Goal: Transaction & Acquisition: Purchase product/service

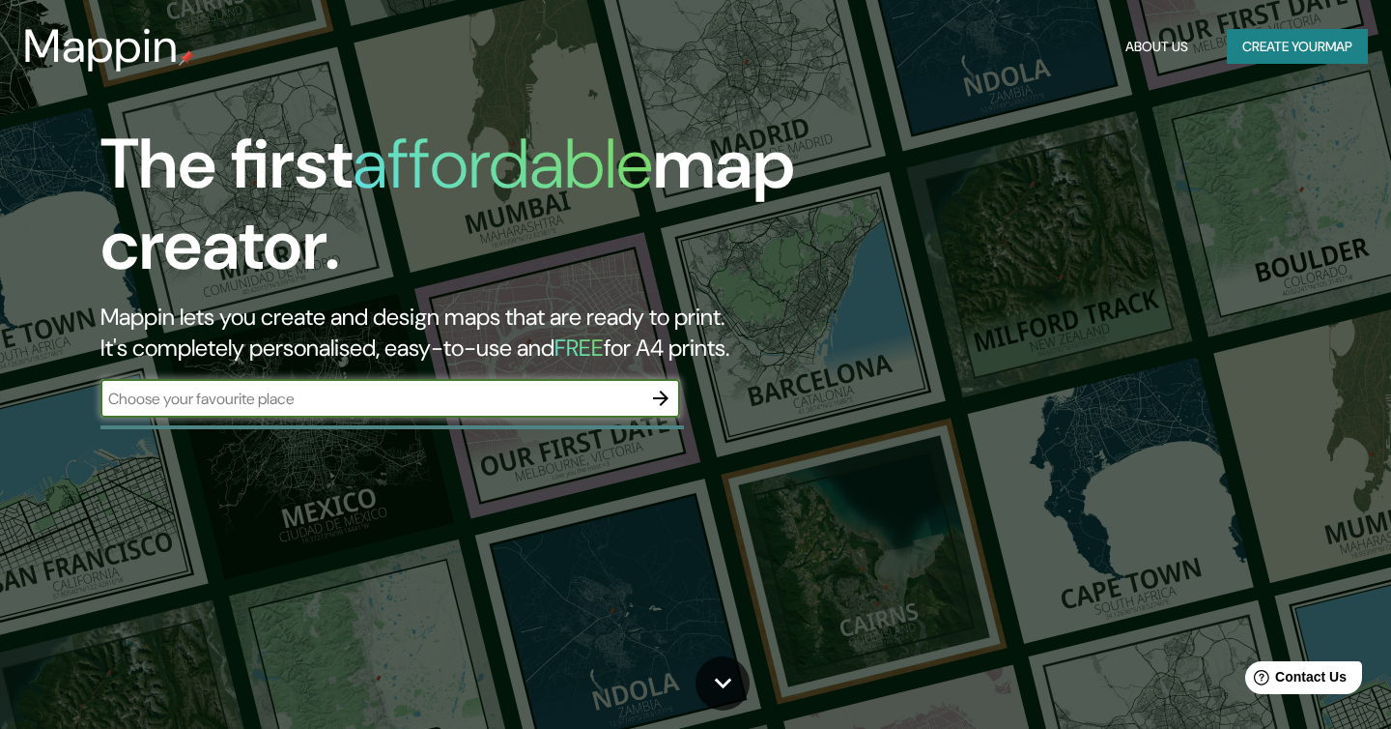
click at [302, 400] on input "text" at bounding box center [370, 398] width 541 height 22
type input "[GEOGRAPHIC_DATA]"
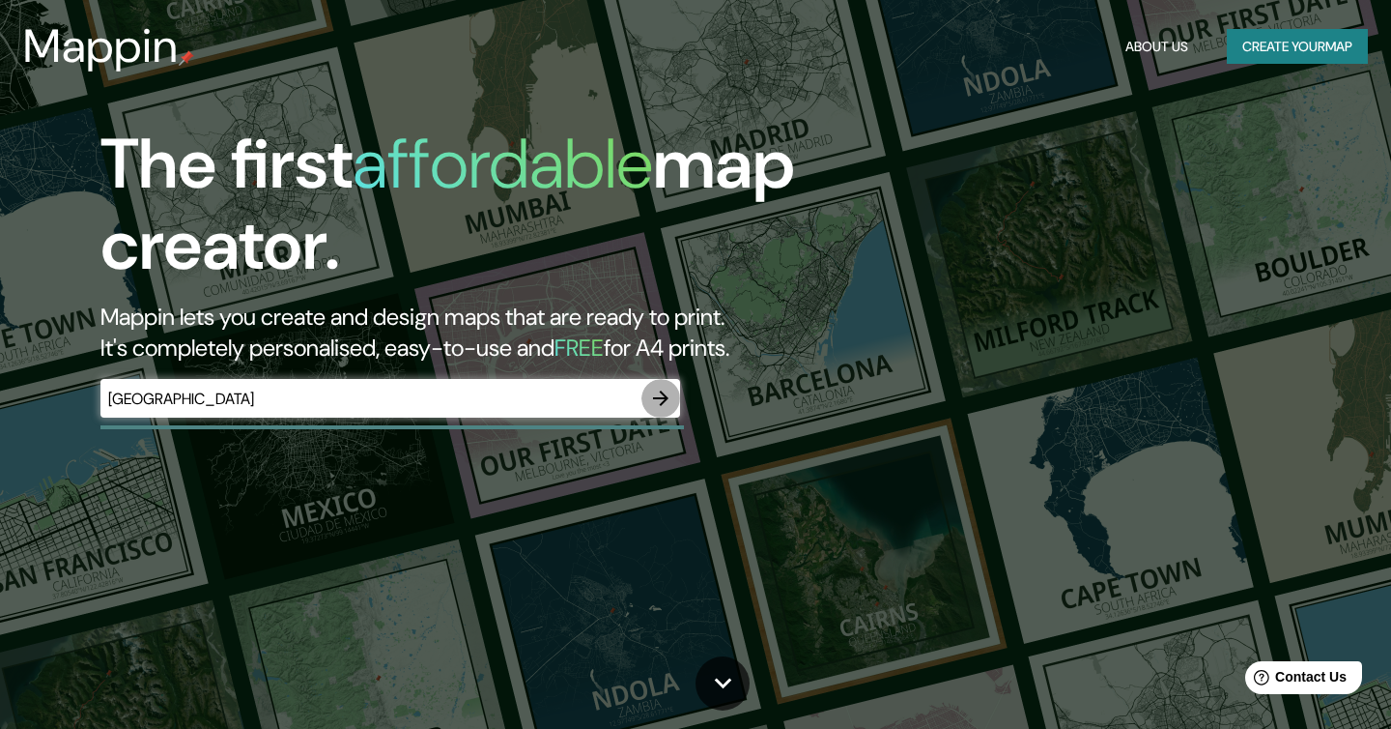
click at [662, 396] on icon "button" at bounding box center [660, 398] width 23 height 23
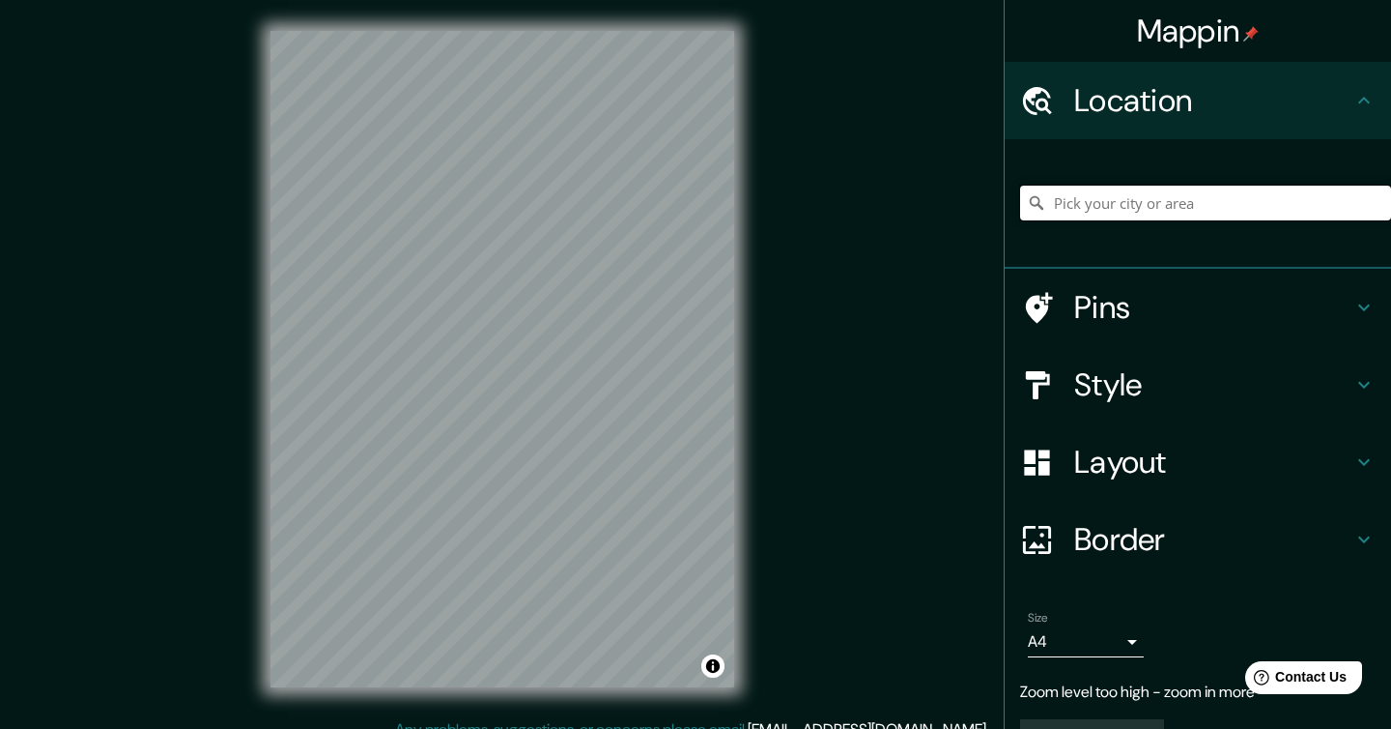
click at [1100, 206] on input "Pick your city or area" at bounding box center [1205, 203] width 371 height 35
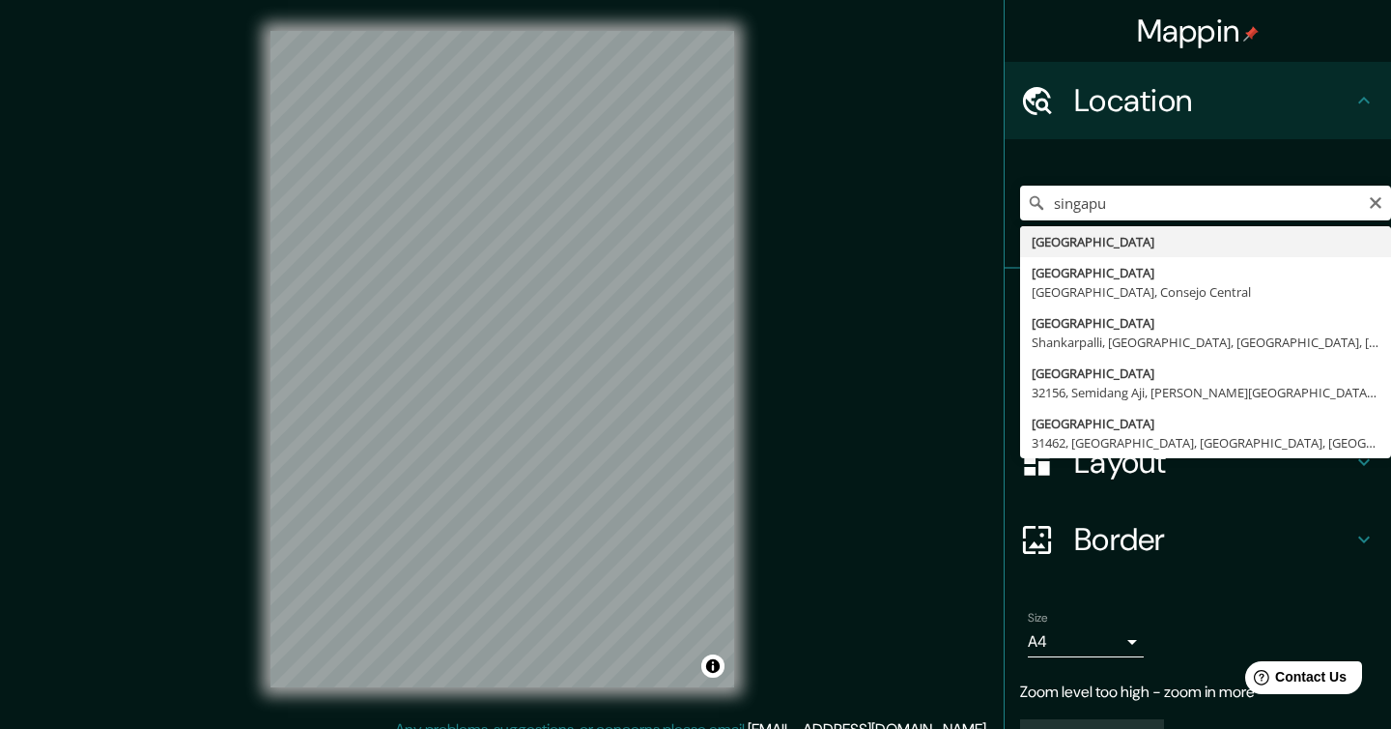
type input "[GEOGRAPHIC_DATA]"
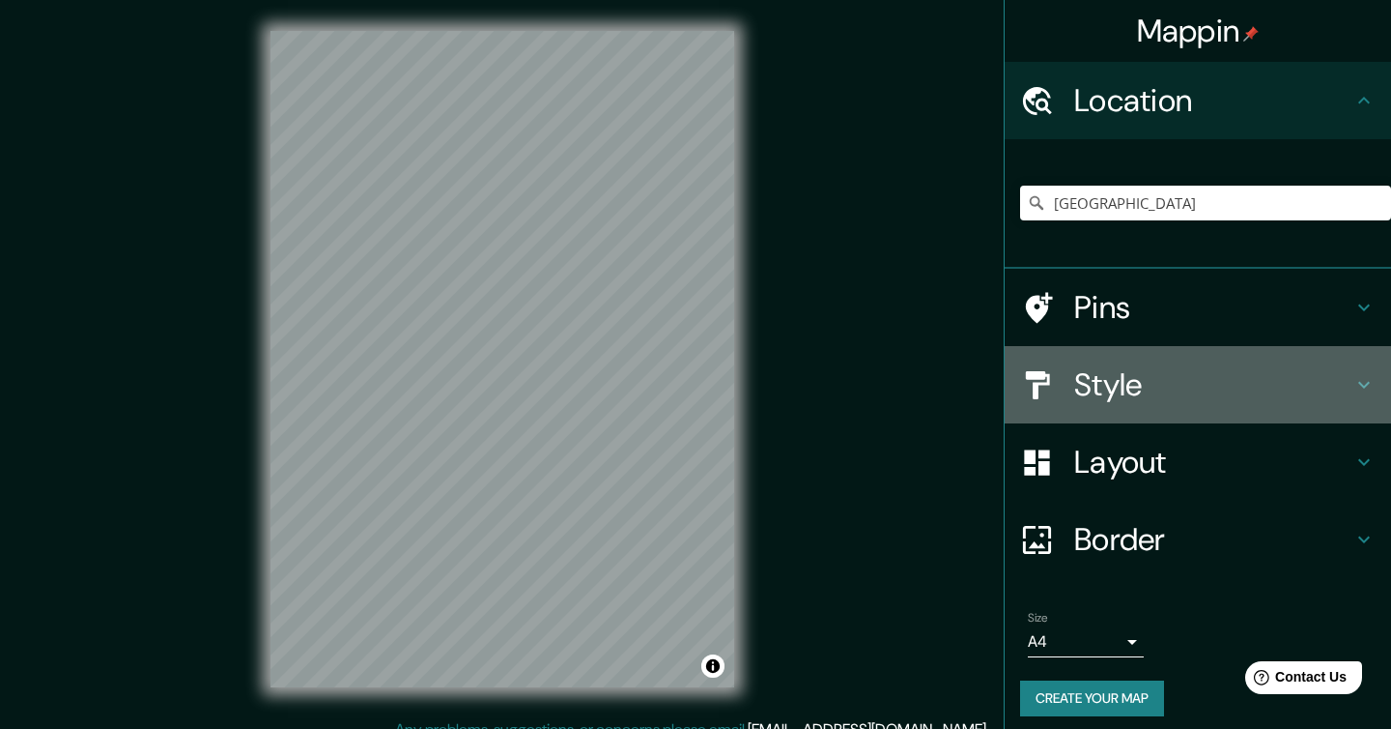
click at [1099, 385] on h4 "Style" at bounding box center [1213, 384] width 278 height 39
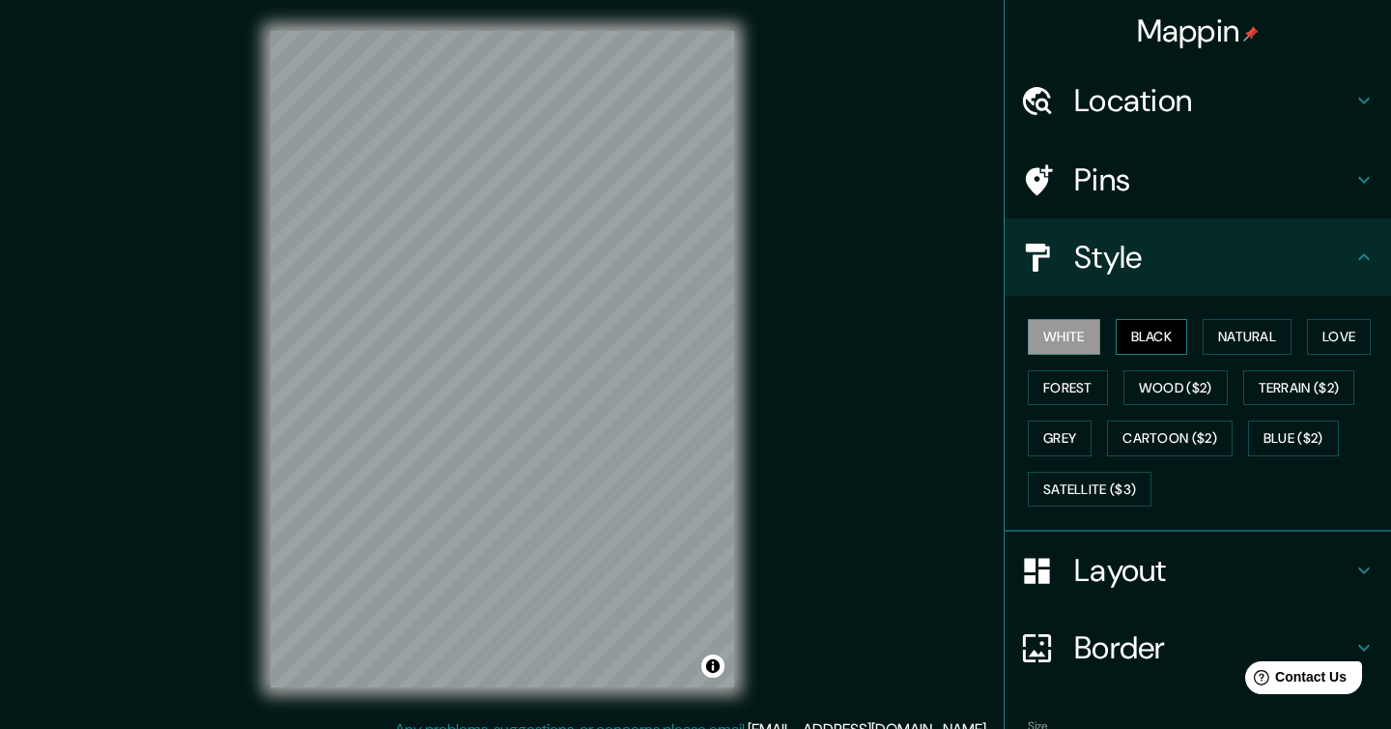
click at [1152, 336] on button "Black" at bounding box center [1152, 337] width 72 height 36
click at [1234, 333] on button "Natural" at bounding box center [1247, 337] width 89 height 36
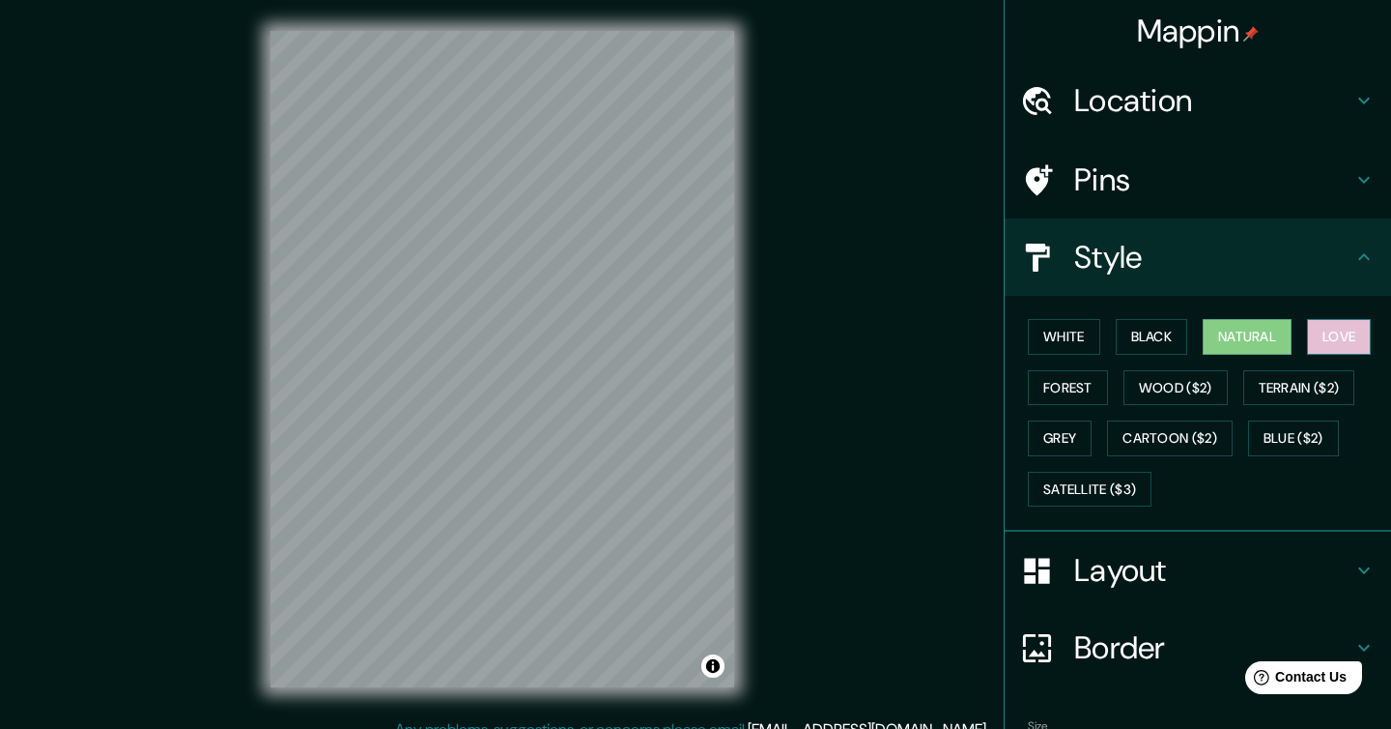
click at [1342, 333] on button "Love" at bounding box center [1339, 337] width 64 height 36
click at [1072, 389] on button "Forest" at bounding box center [1068, 388] width 80 height 36
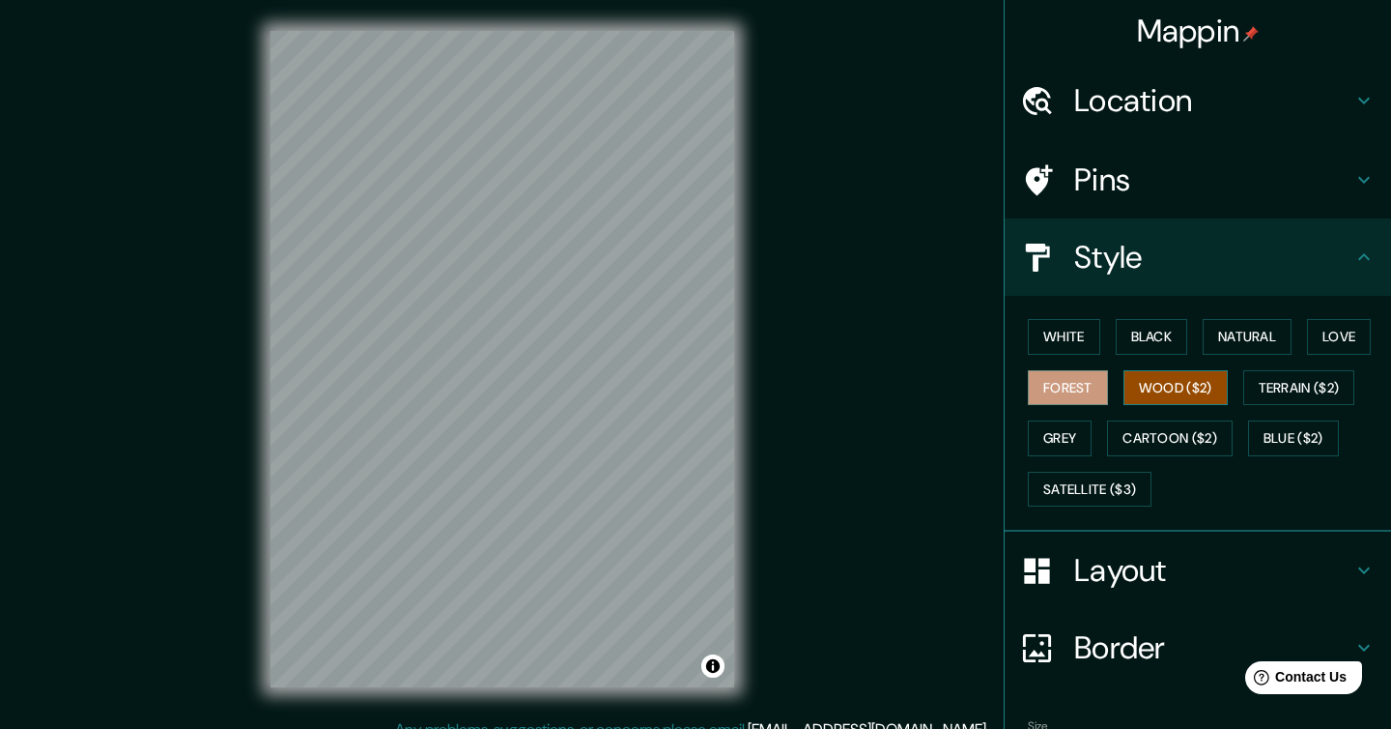
click at [1174, 388] on button "Wood ($2)" at bounding box center [1176, 388] width 104 height 36
click at [1263, 337] on button "Natural" at bounding box center [1247, 337] width 89 height 36
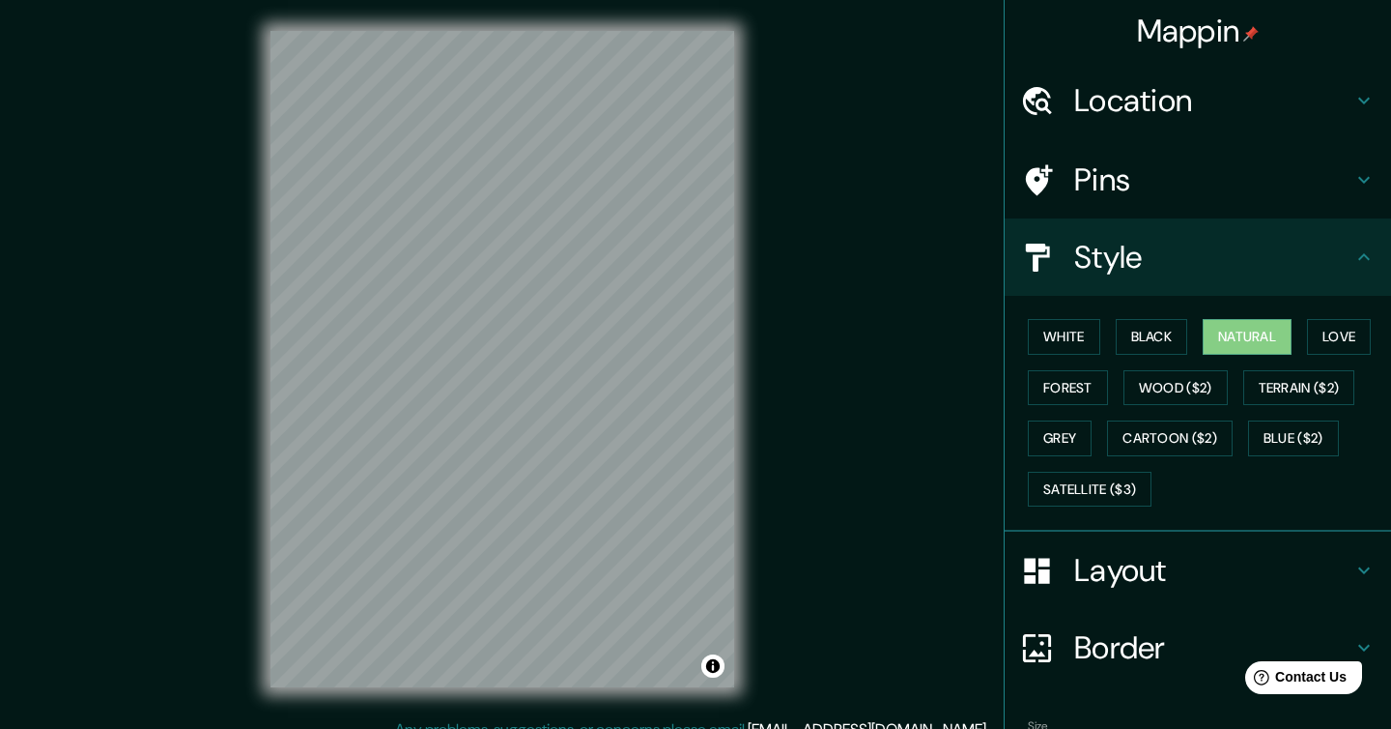
click at [1365, 254] on icon at bounding box center [1364, 256] width 23 height 23
click at [1356, 171] on icon at bounding box center [1364, 179] width 23 height 23
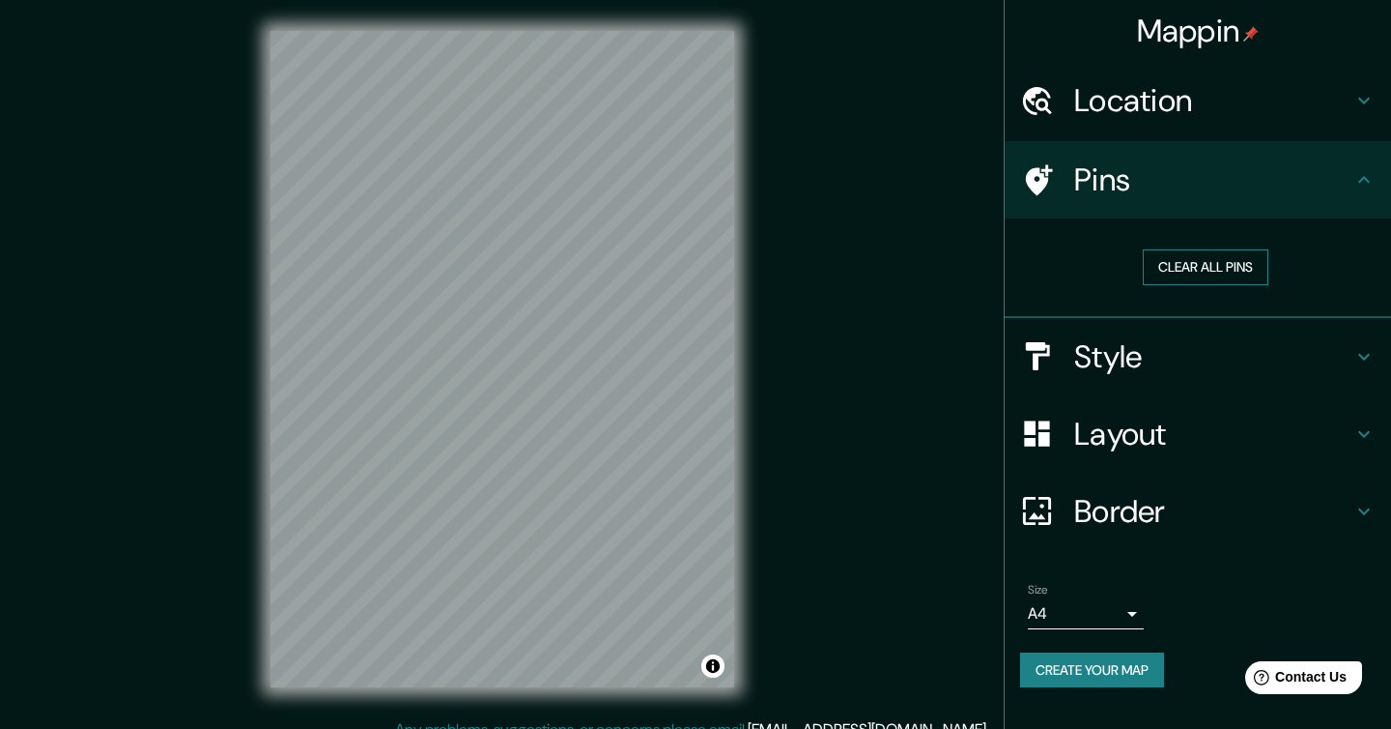
click at [1215, 270] on button "Clear all pins" at bounding box center [1206, 267] width 126 height 36
click at [1109, 437] on h4 "Layout" at bounding box center [1213, 434] width 278 height 39
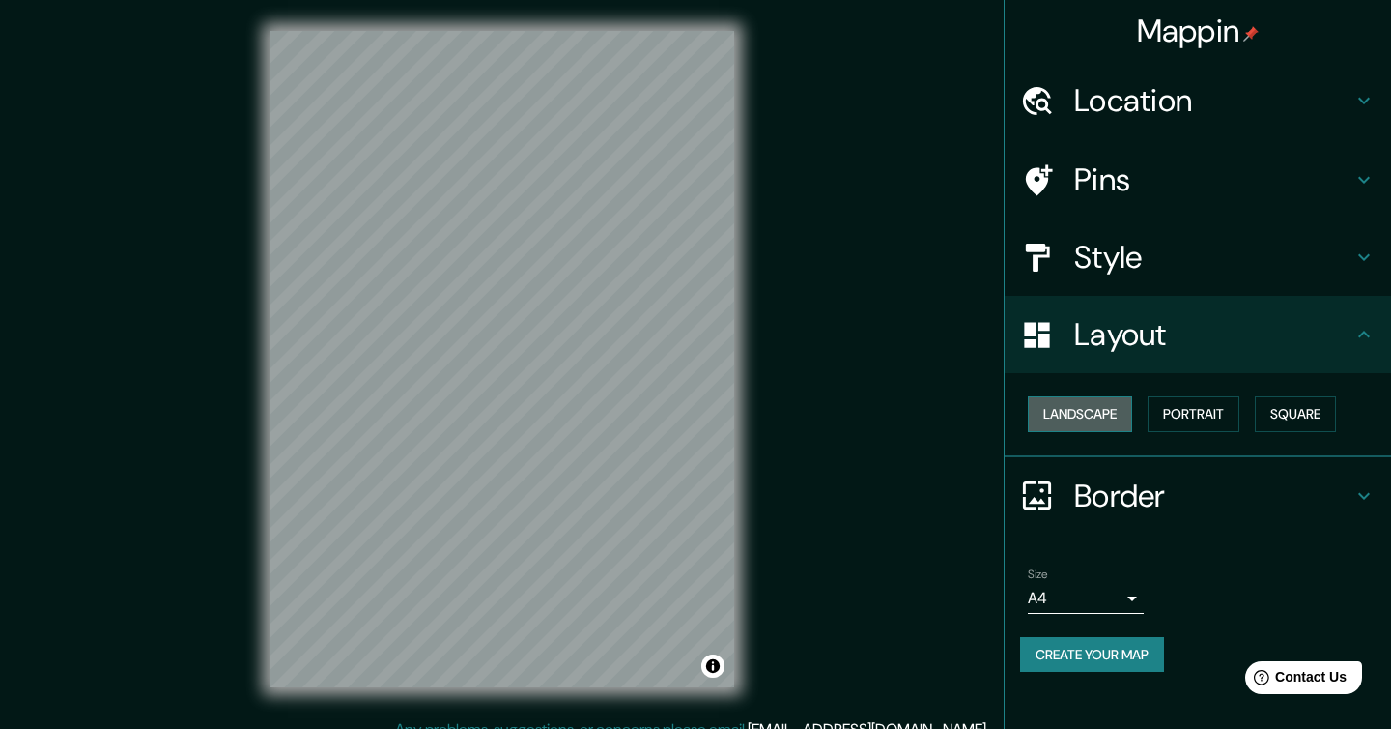
click at [1066, 414] on button "Landscape" at bounding box center [1080, 414] width 104 height 36
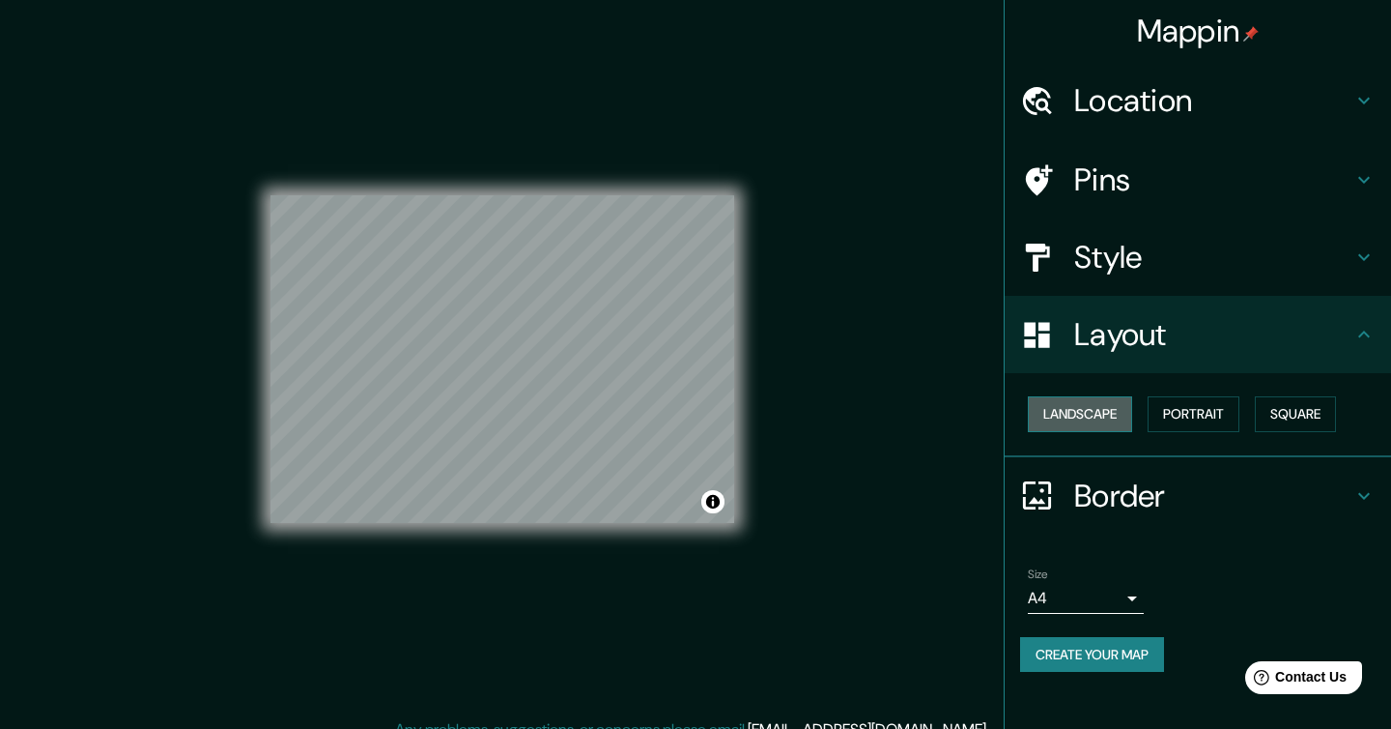
click at [1066, 414] on button "Landscape" at bounding box center [1080, 414] width 104 height 36
click at [1199, 412] on button "Portrait" at bounding box center [1194, 414] width 92 height 36
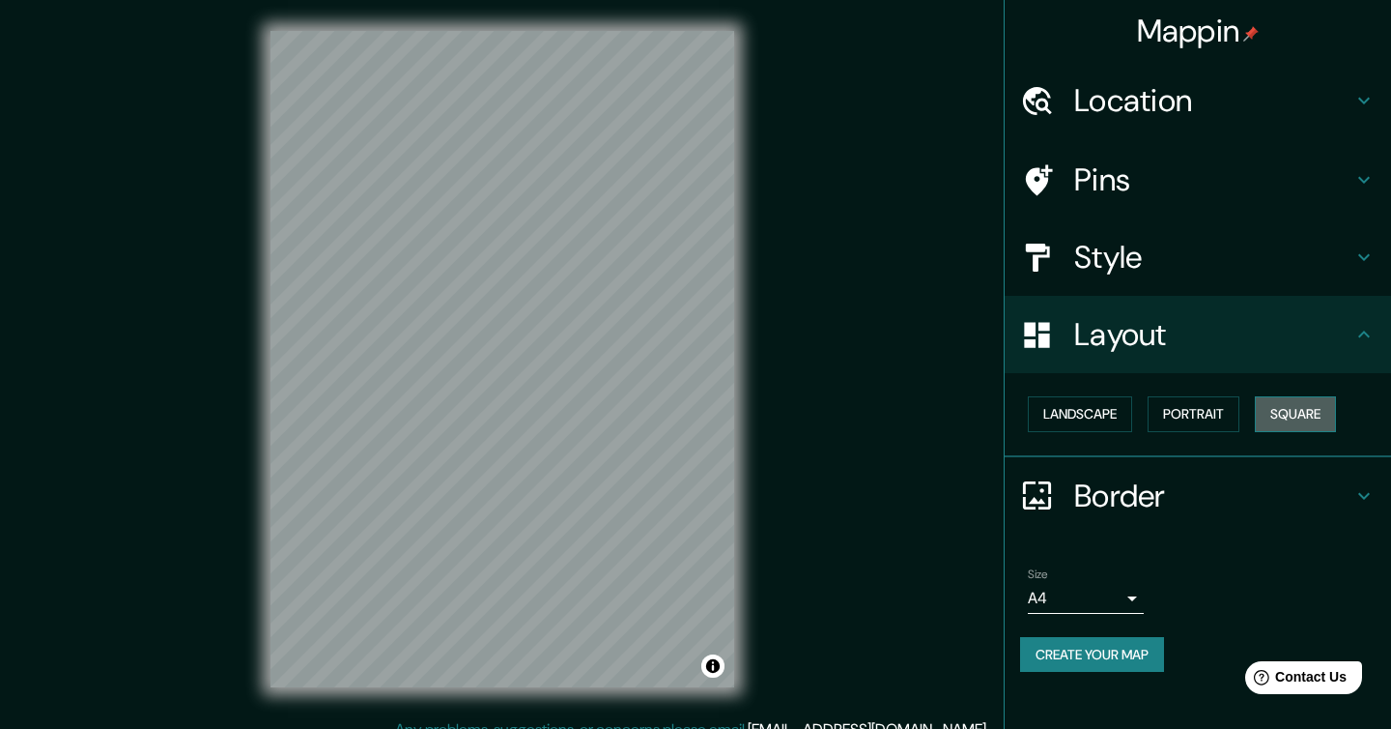
click at [1294, 414] on button "Square" at bounding box center [1295, 414] width 81 height 36
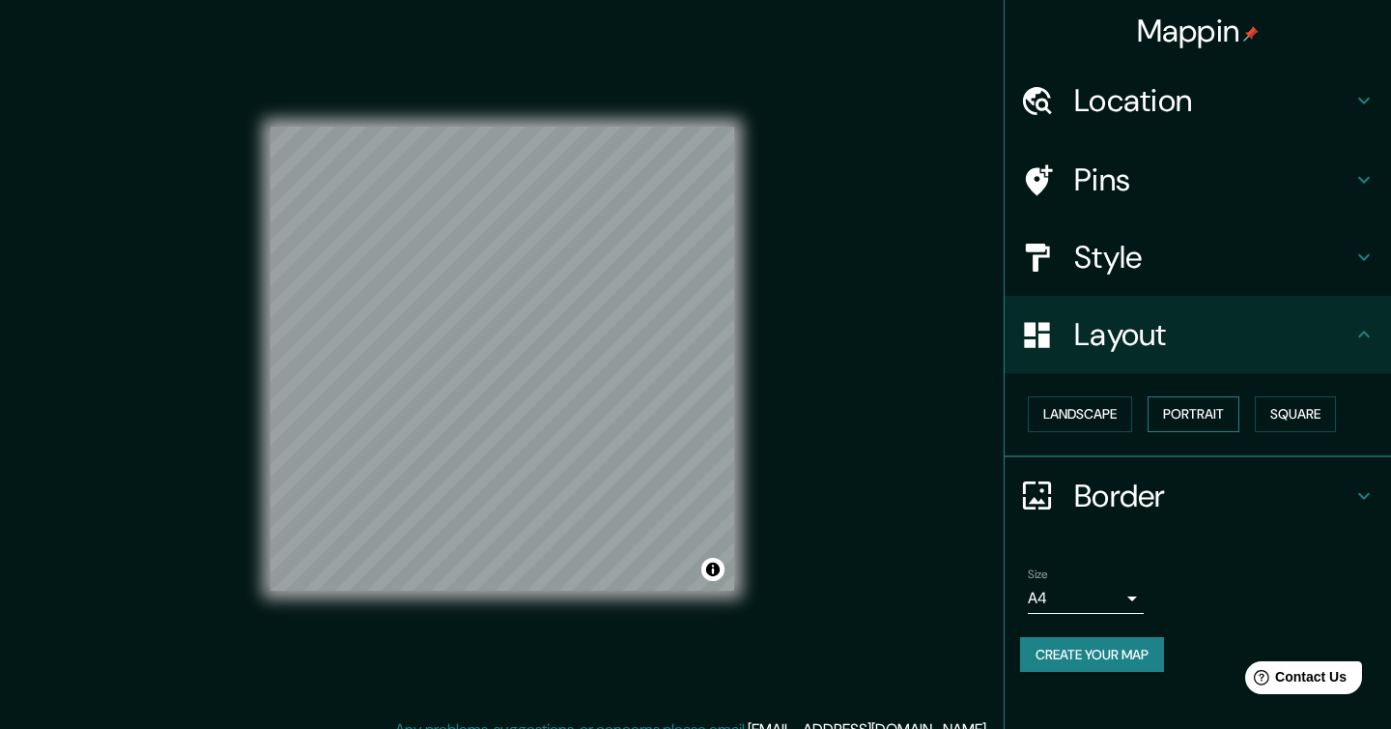
click at [1198, 407] on button "Portrait" at bounding box center [1194, 414] width 92 height 36
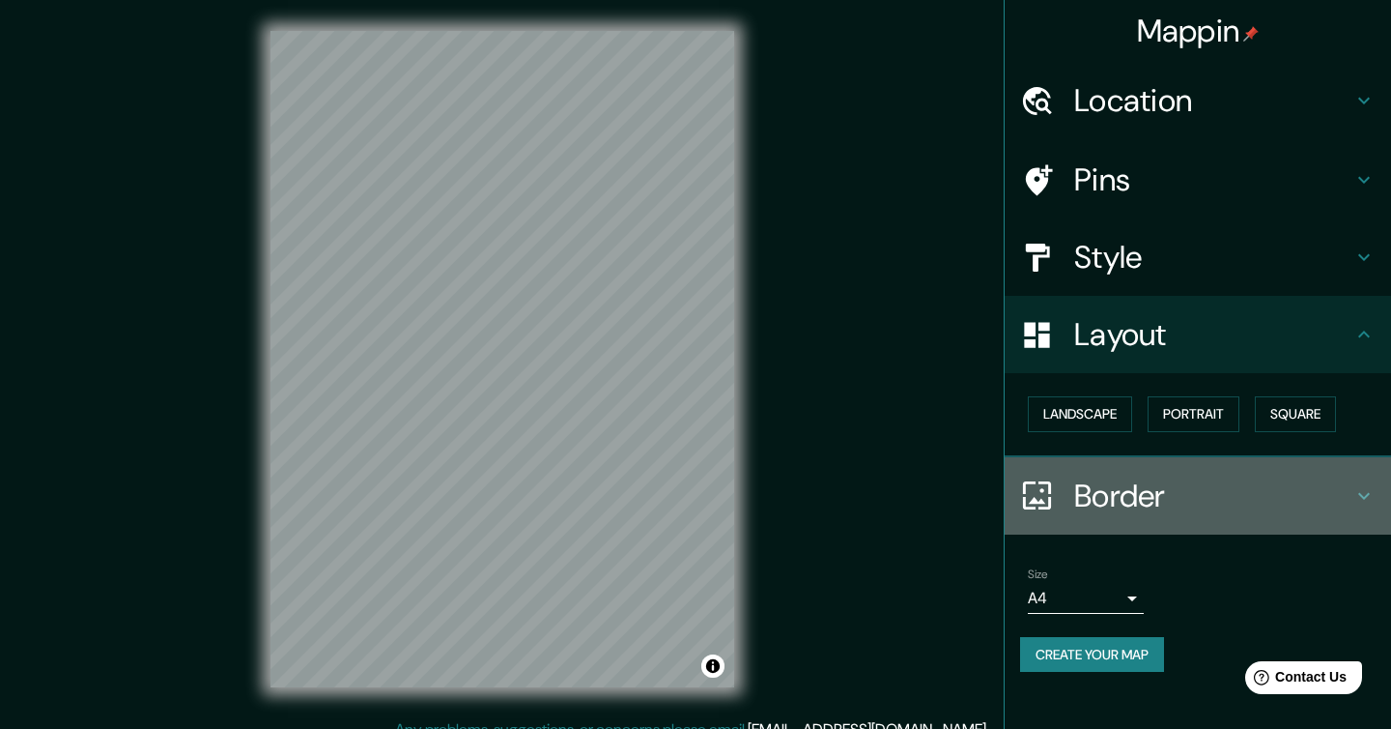
click at [1118, 486] on h4 "Border" at bounding box center [1213, 495] width 278 height 39
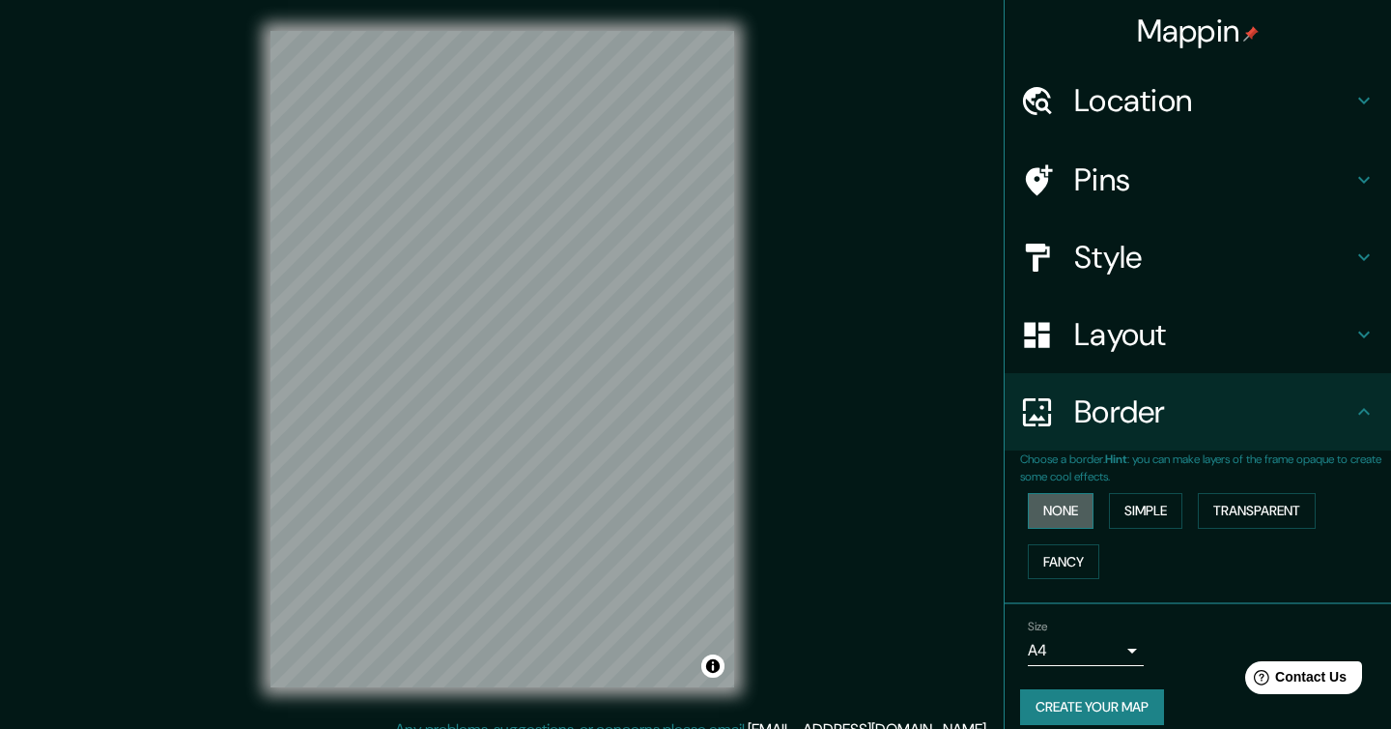
click at [1071, 516] on button "None" at bounding box center [1061, 511] width 66 height 36
click at [1165, 506] on button "Simple" at bounding box center [1145, 511] width 73 height 36
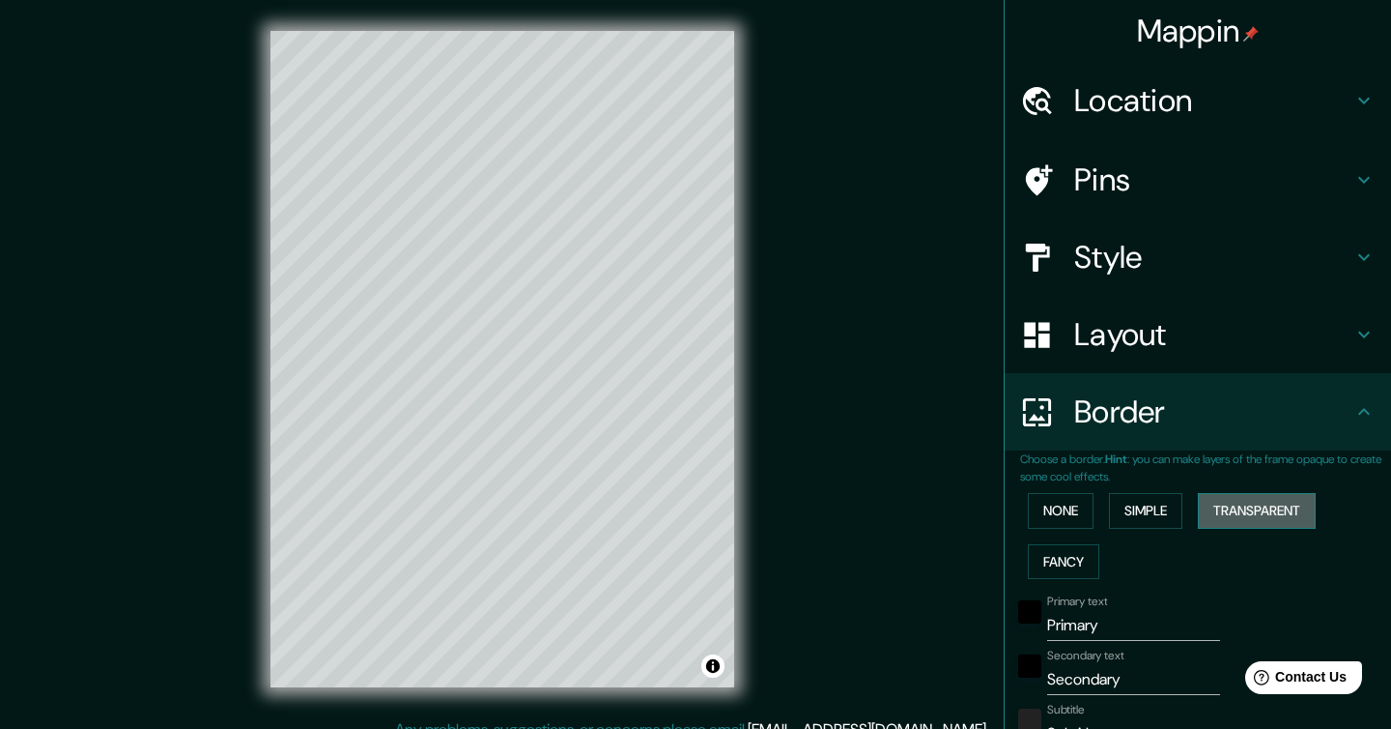
click at [1267, 502] on button "Transparent" at bounding box center [1257, 511] width 118 height 36
click at [1044, 505] on button "None" at bounding box center [1061, 511] width 66 height 36
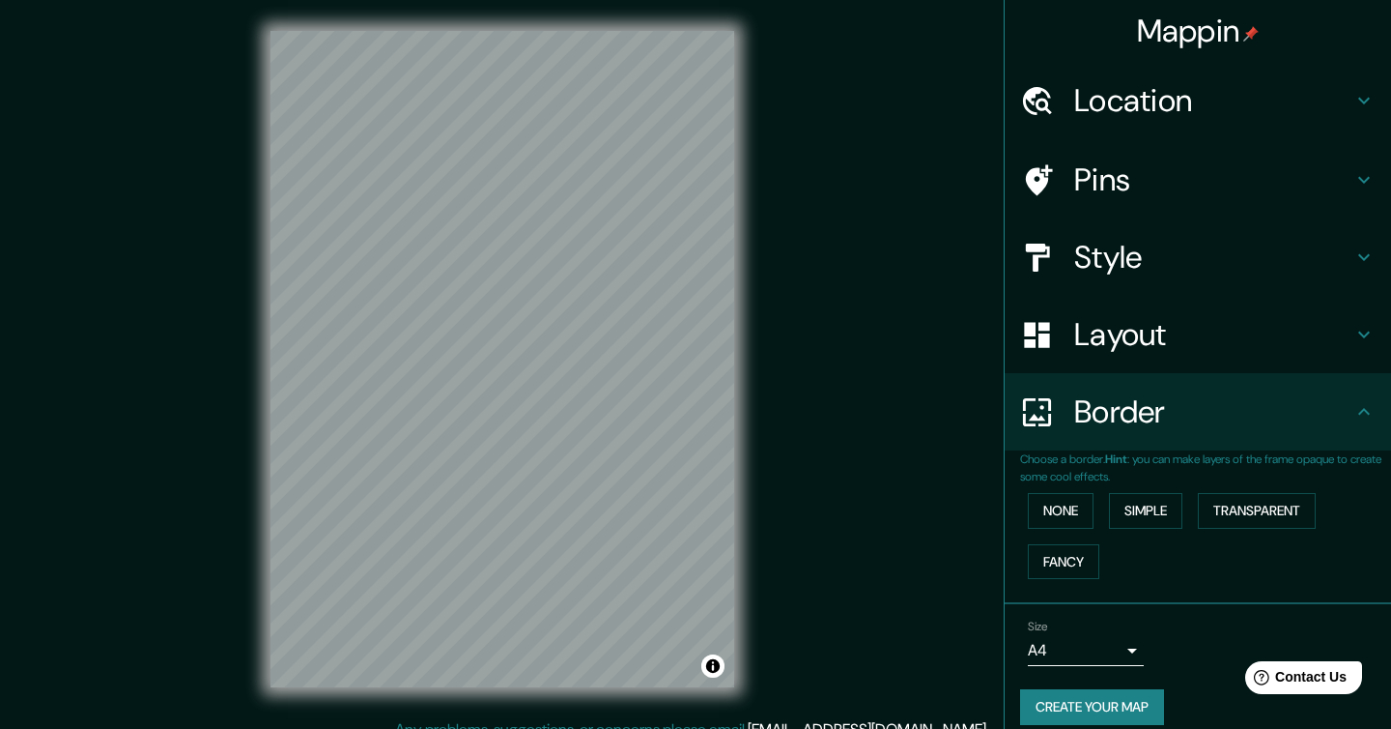
scroll to position [18, 0]
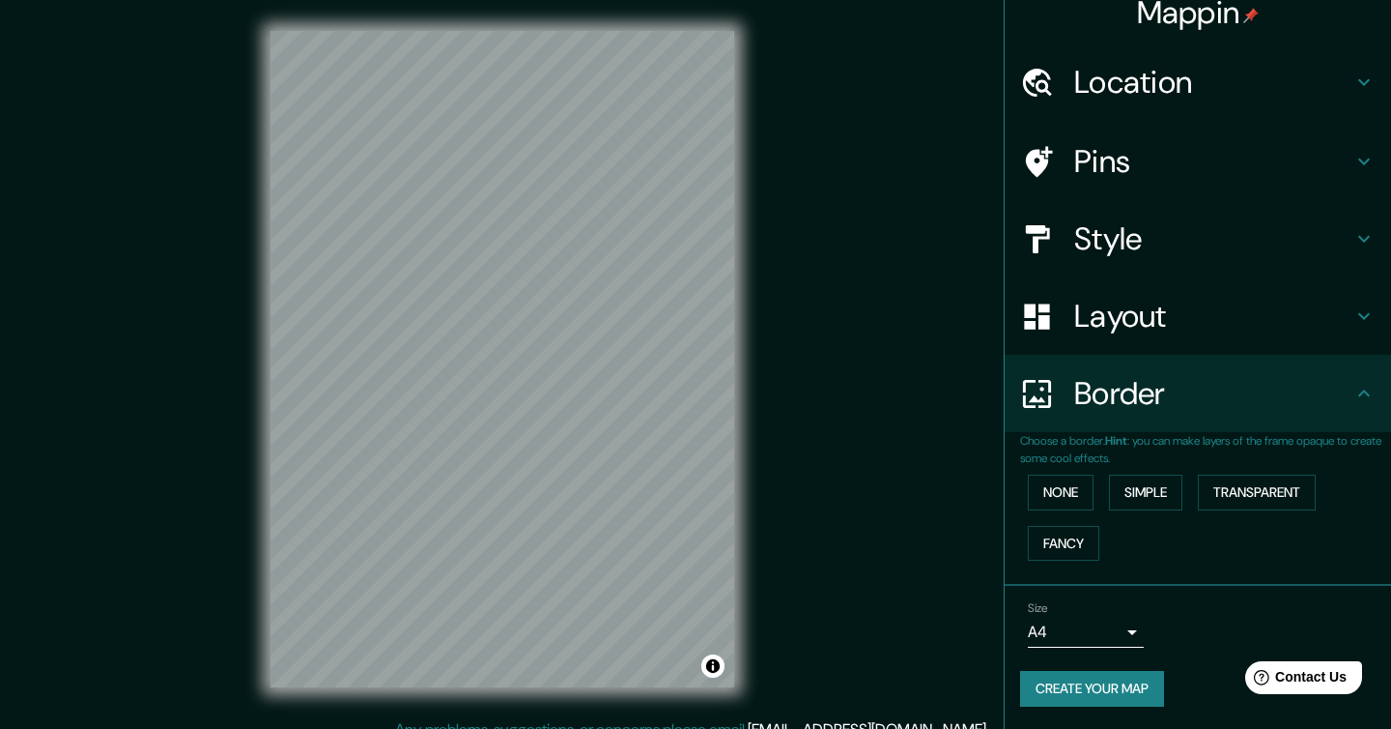
click at [1131, 626] on body "Mappin Location [GEOGRAPHIC_DATA] Pins Style Layout Border Choose a border. Hin…" at bounding box center [695, 364] width 1391 height 729
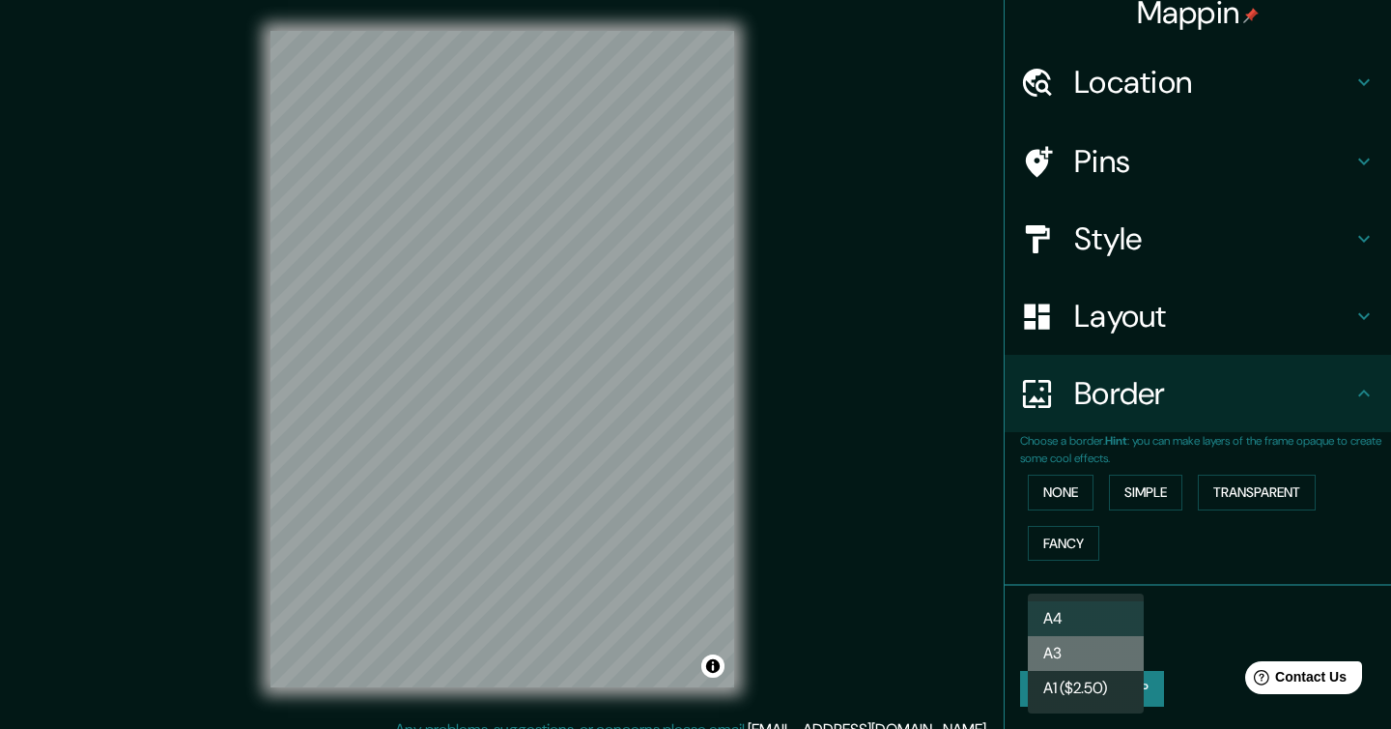
click at [1102, 654] on li "A3" at bounding box center [1086, 653] width 116 height 35
type input "a4"
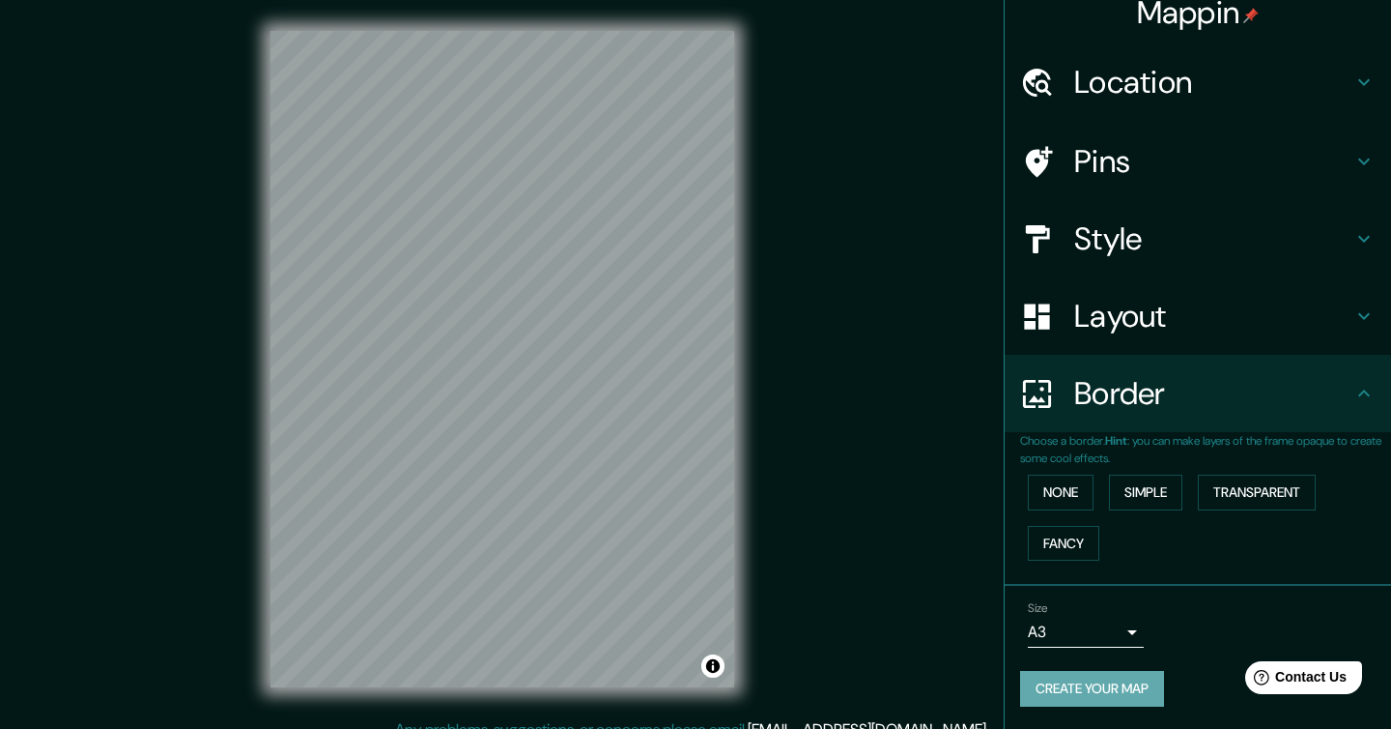
click at [1097, 687] on button "Create your map" at bounding box center [1092, 689] width 144 height 36
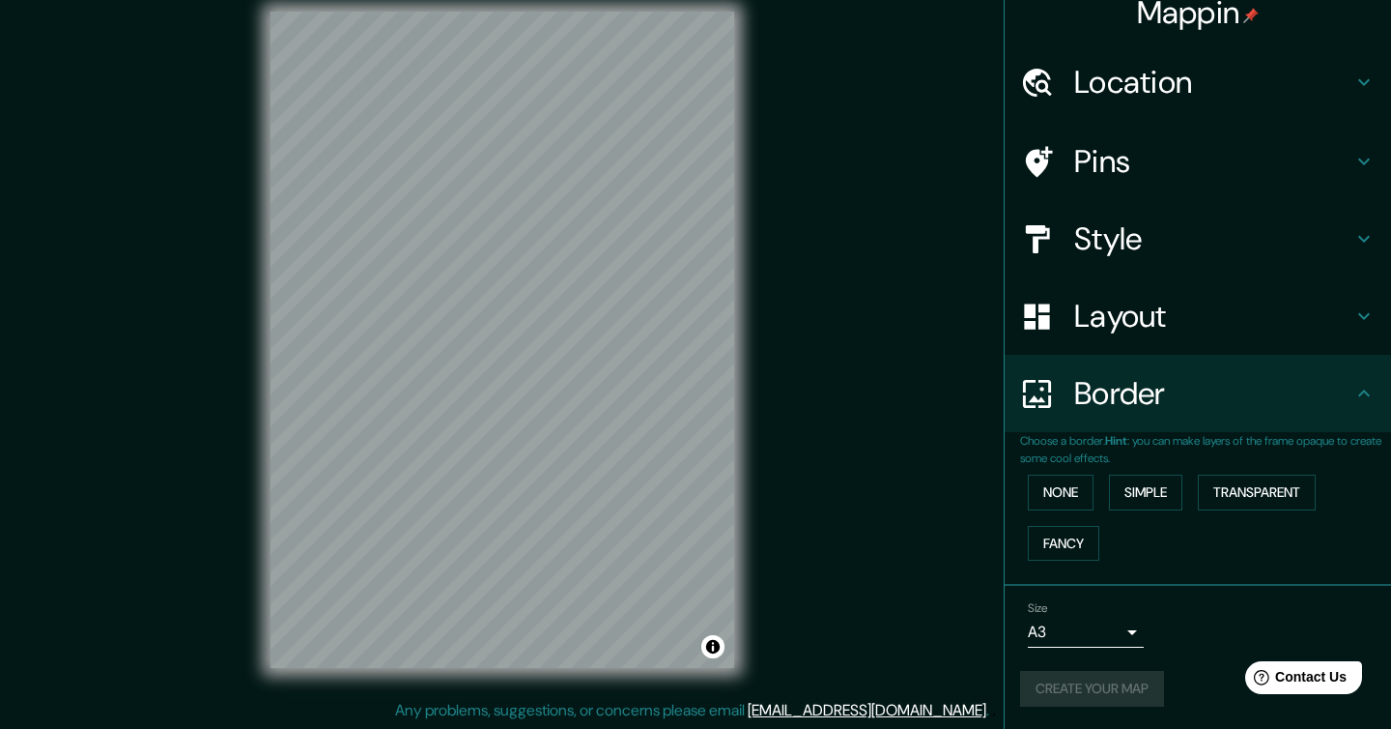
scroll to position [0, 0]
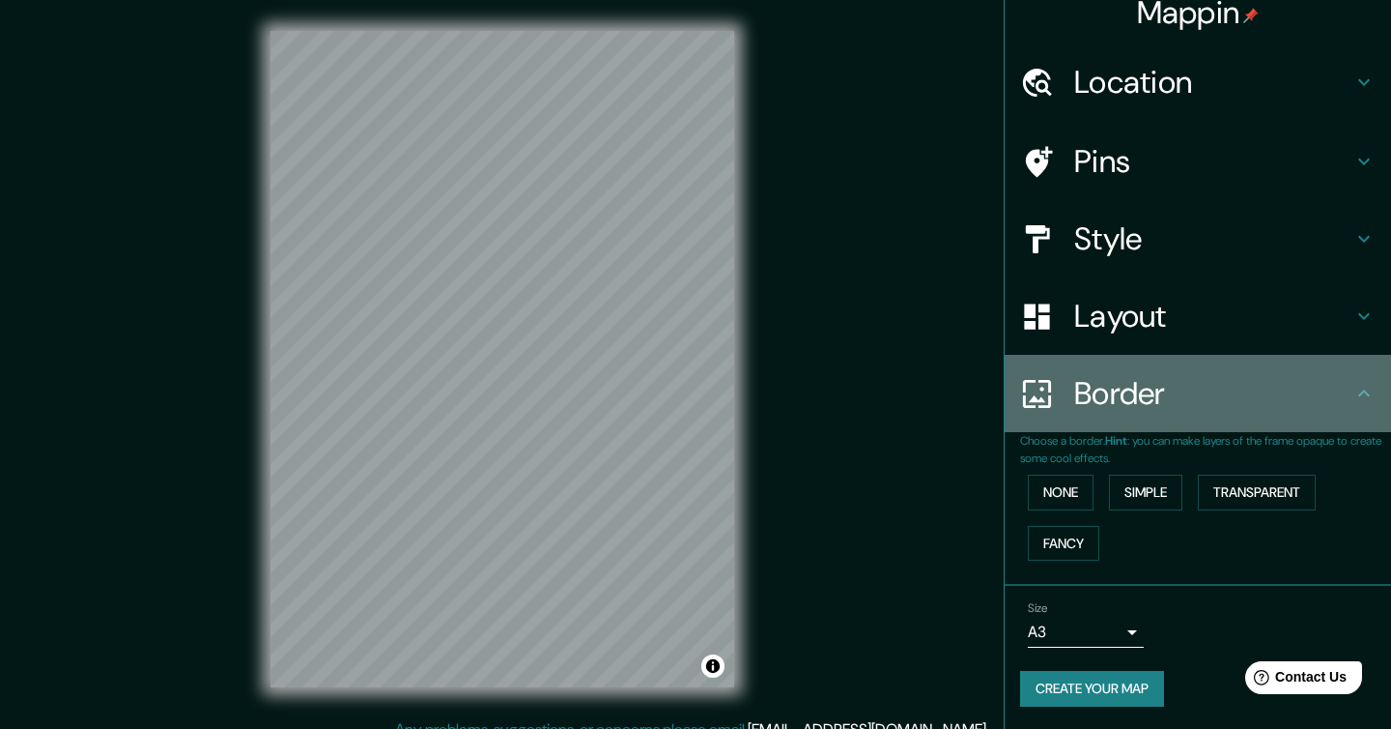
click at [1363, 388] on icon at bounding box center [1364, 393] width 23 height 23
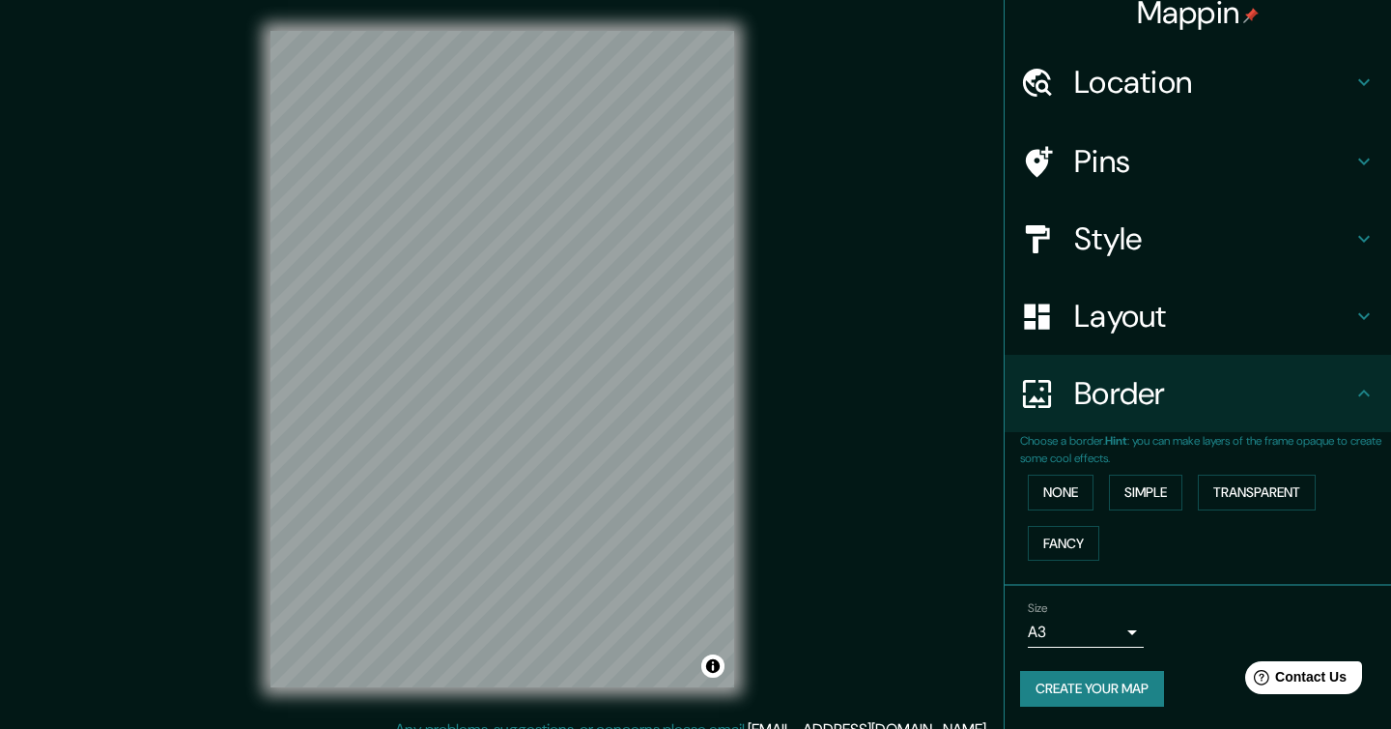
click at [1266, 384] on h4 "Border" at bounding box center [1213, 393] width 278 height 39
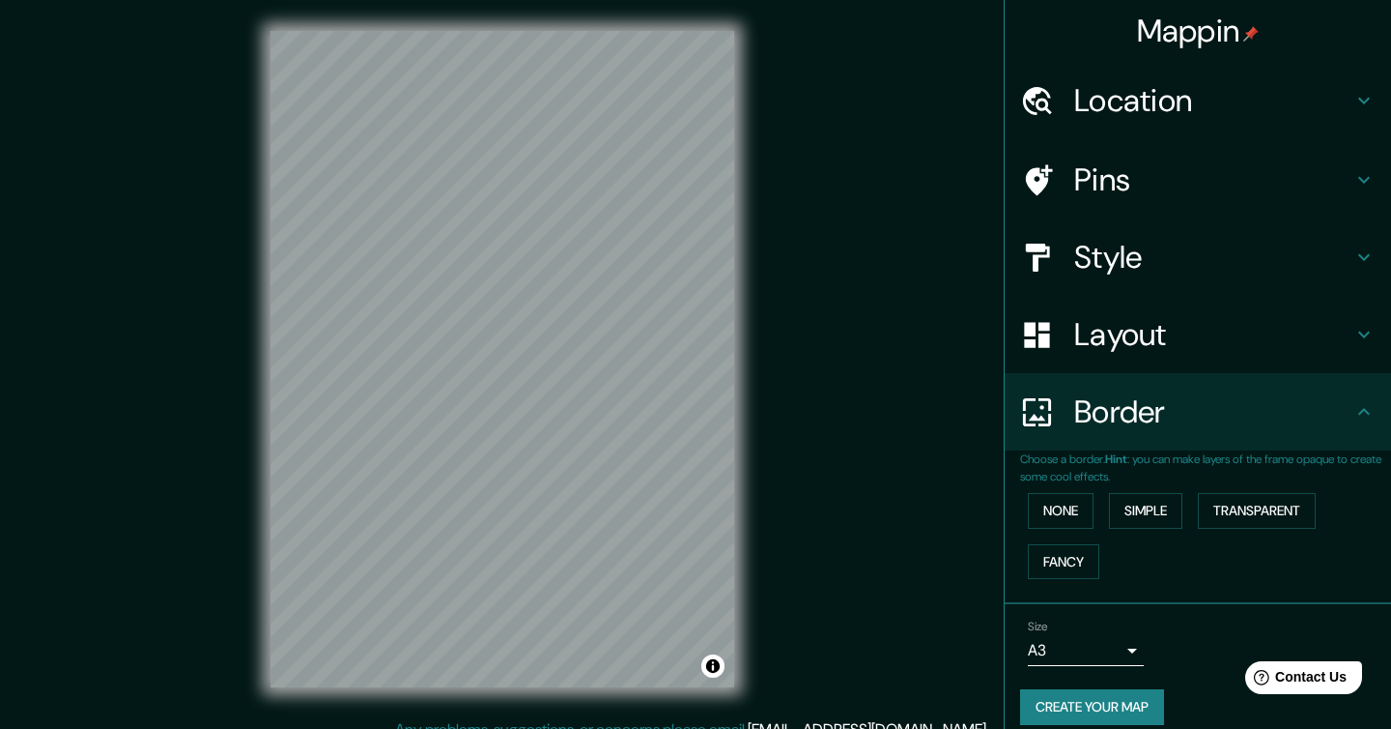
click at [1174, 29] on h4 "Mappin" at bounding box center [1198, 31] width 123 height 39
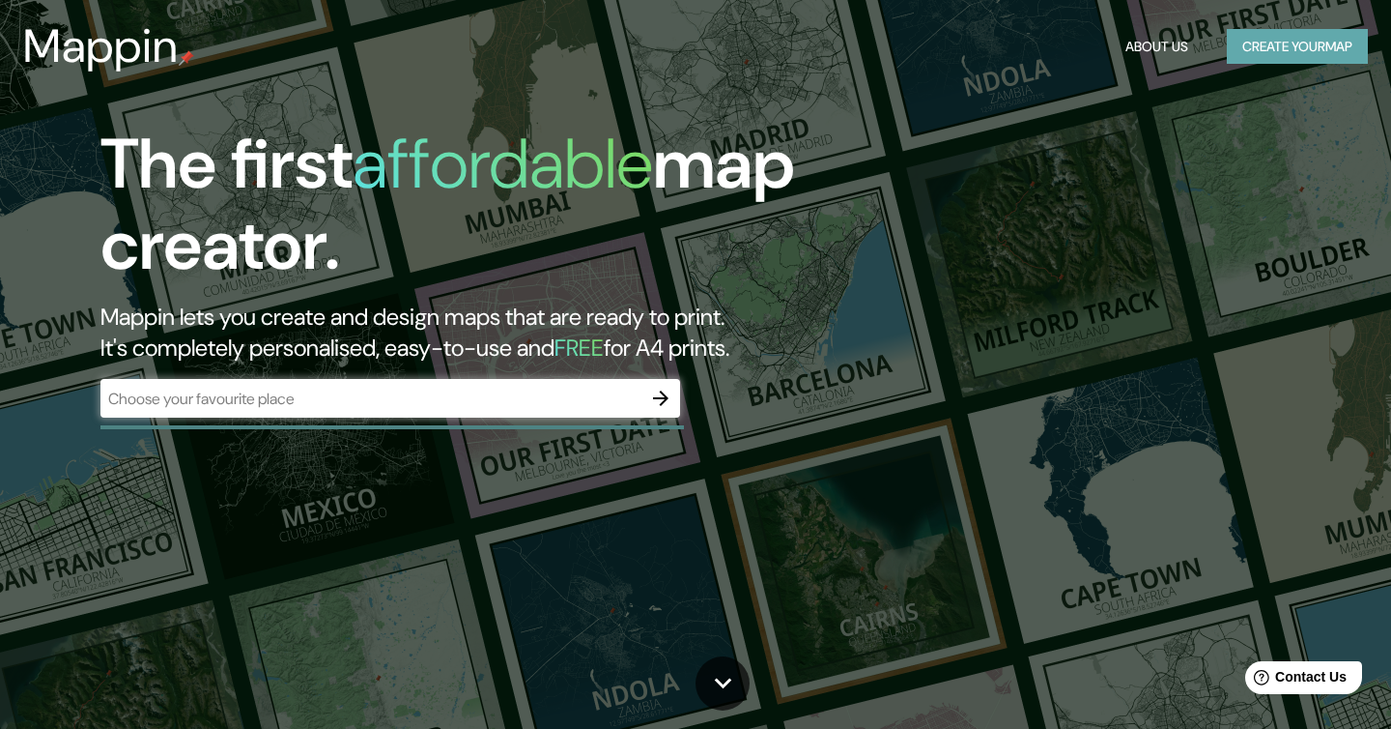
click at [1333, 54] on button "Create your map" at bounding box center [1297, 47] width 141 height 36
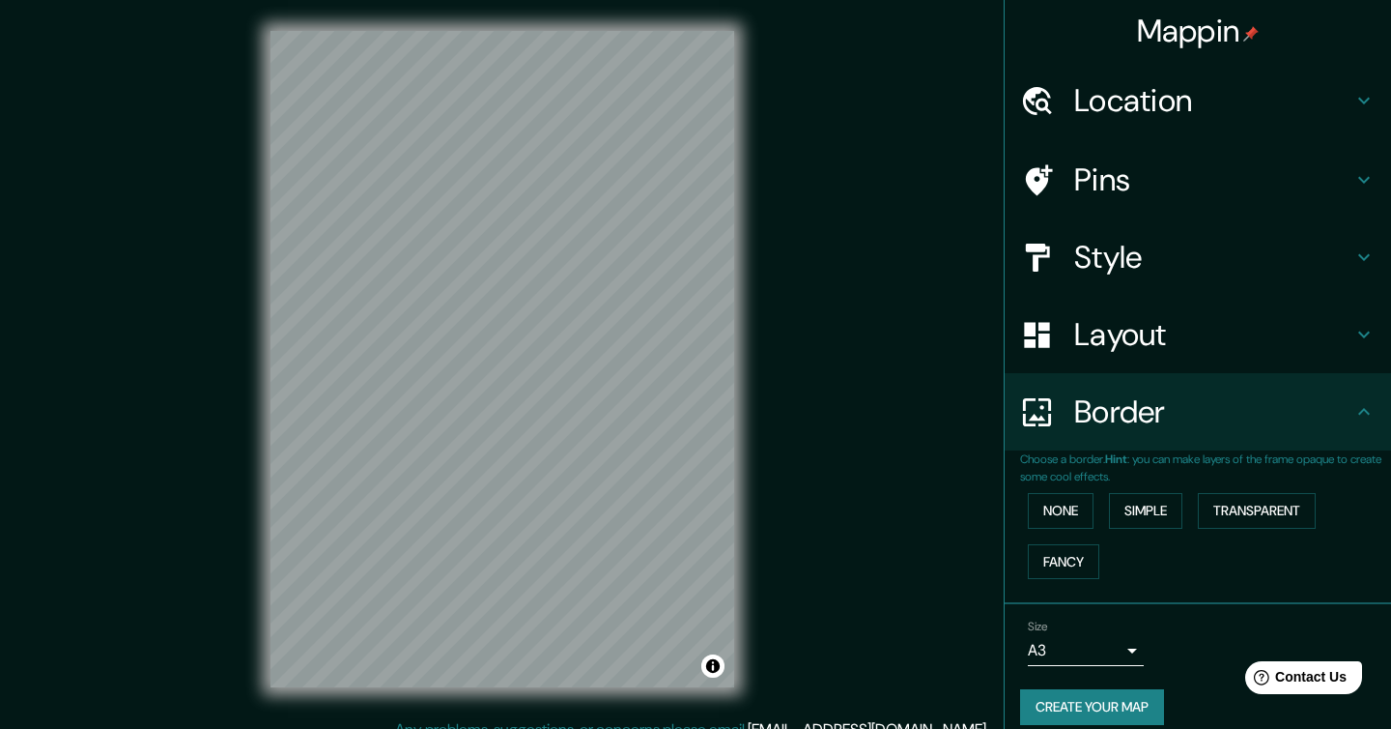
click at [1199, 99] on h4 "Location" at bounding box center [1213, 100] width 278 height 39
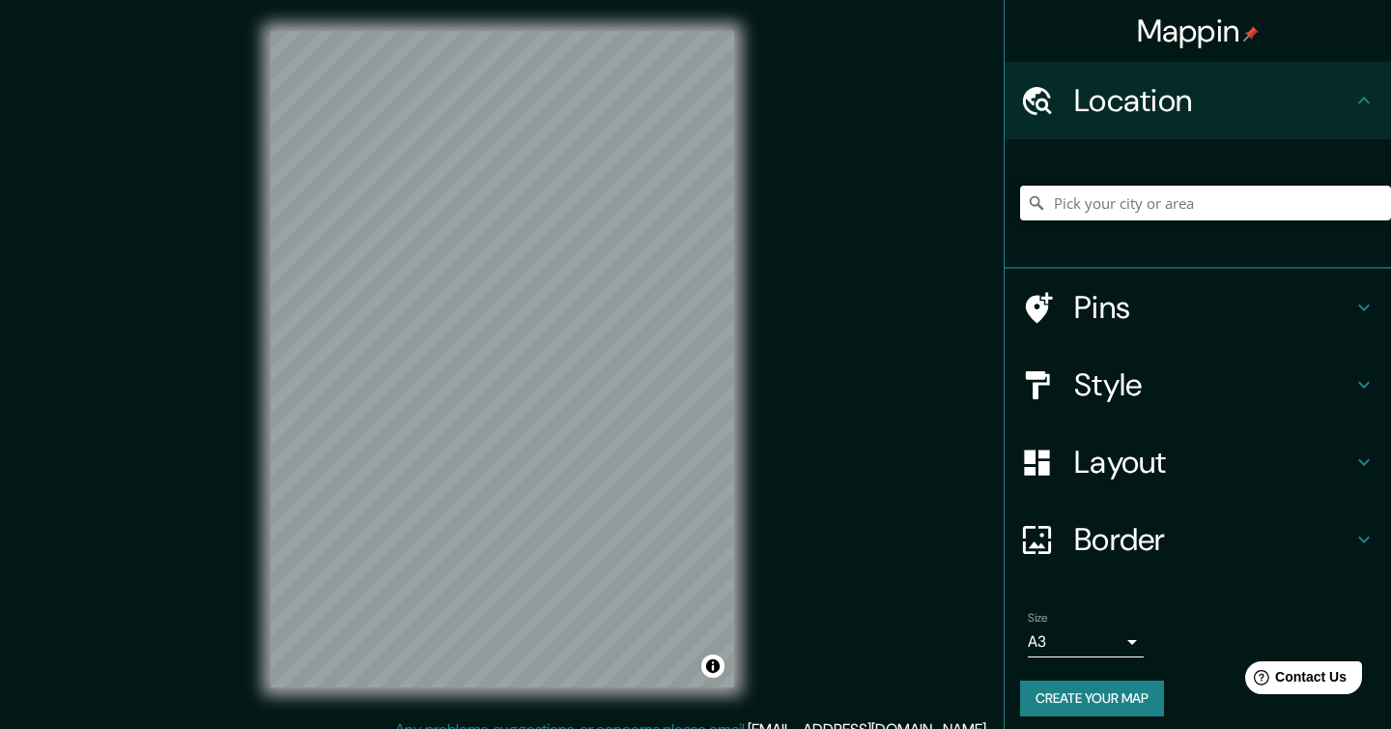
click at [1113, 200] on input "Pick your city or area" at bounding box center [1205, 203] width 371 height 35
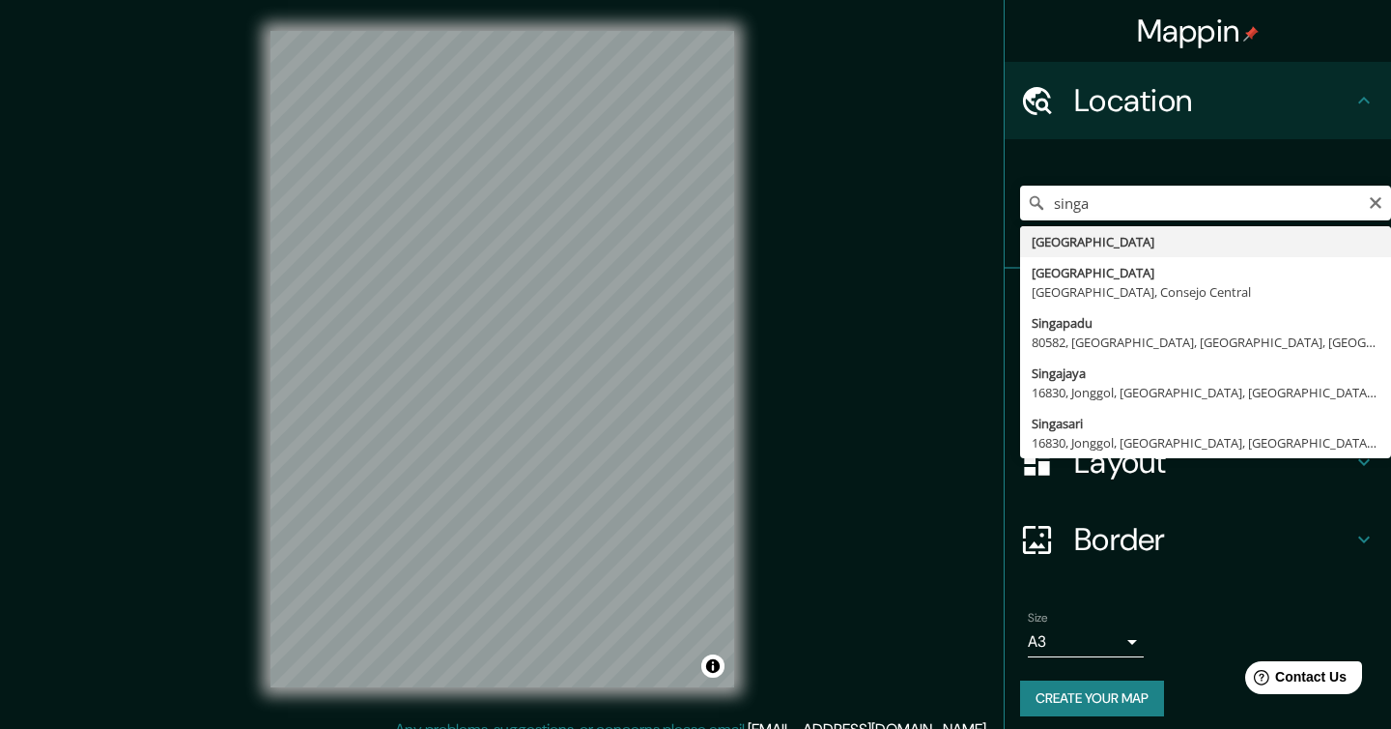
type input "[GEOGRAPHIC_DATA]"
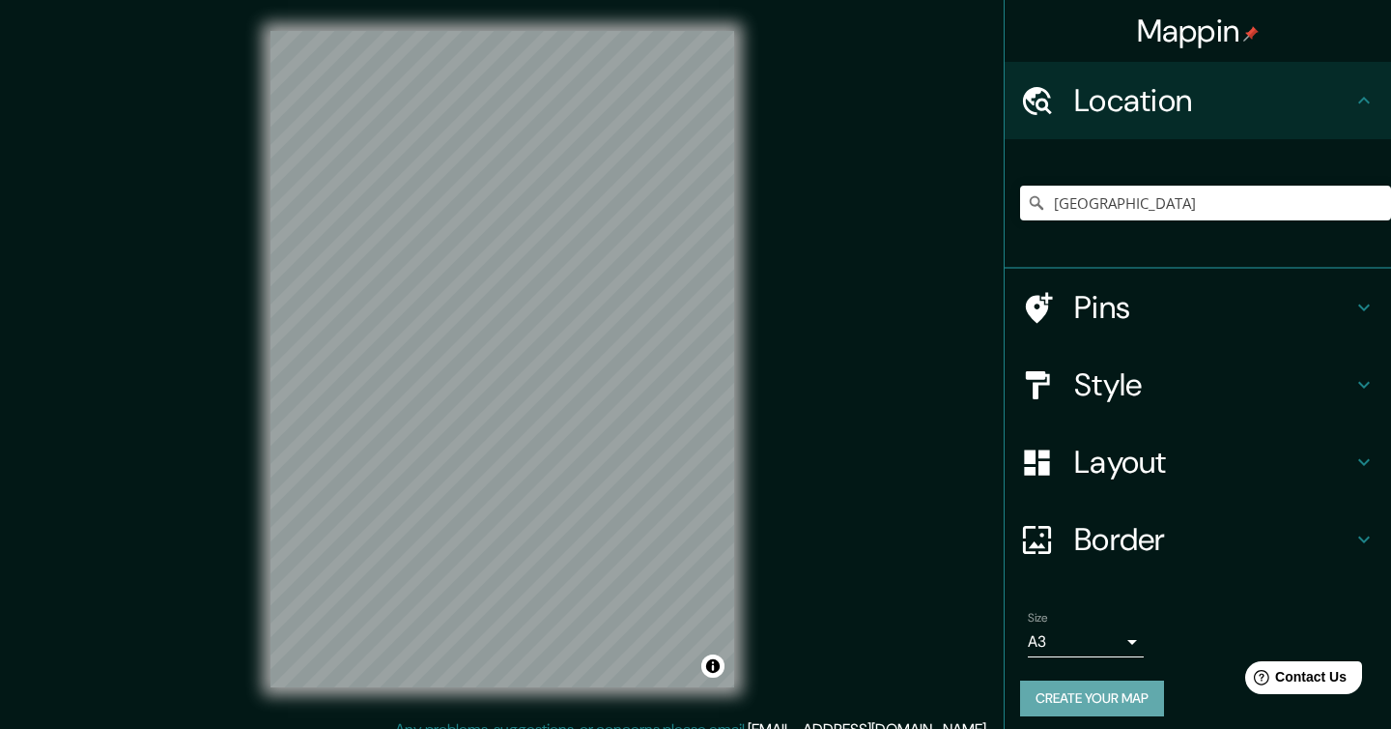
click at [1102, 684] on button "Create your map" at bounding box center [1092, 698] width 144 height 36
click at [714, 668] on button "Toggle attribution" at bounding box center [712, 665] width 23 height 23
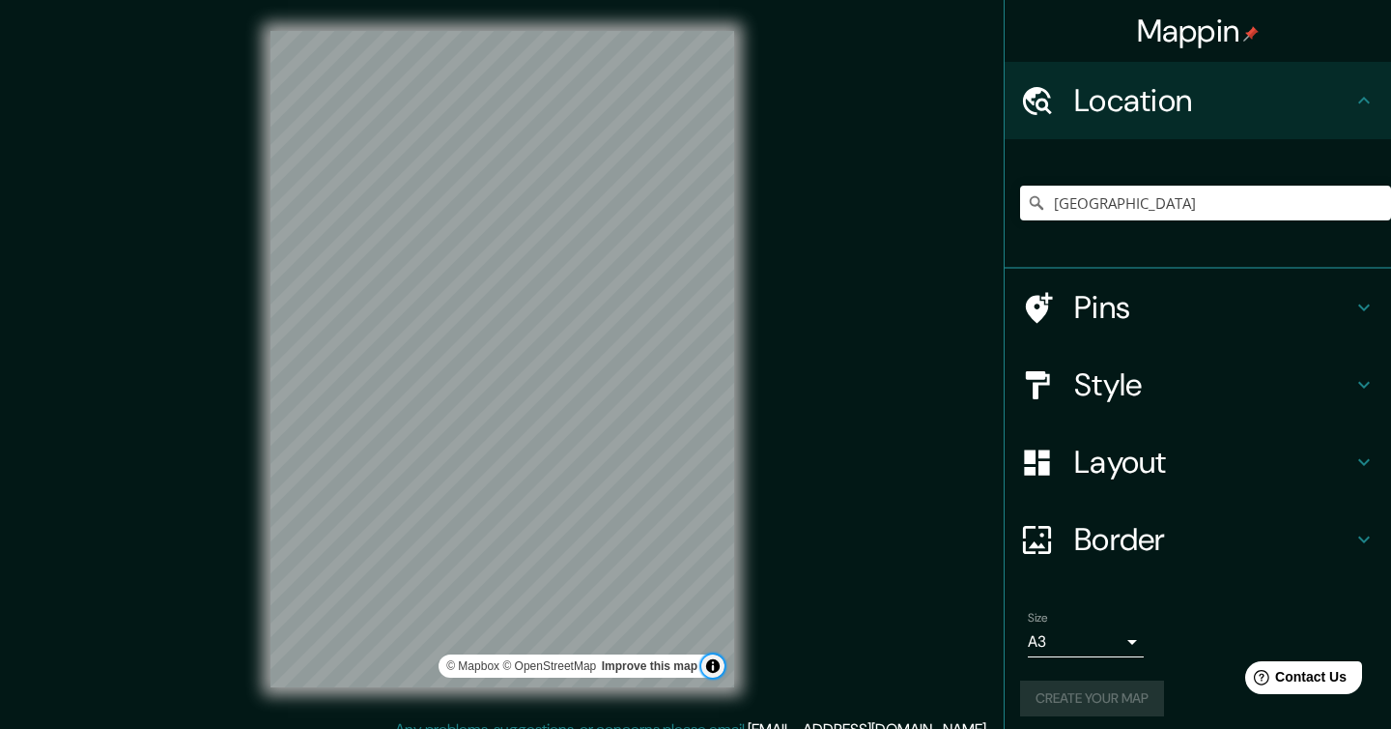
click at [713, 668] on button "Toggle attribution" at bounding box center [712, 665] width 23 height 23
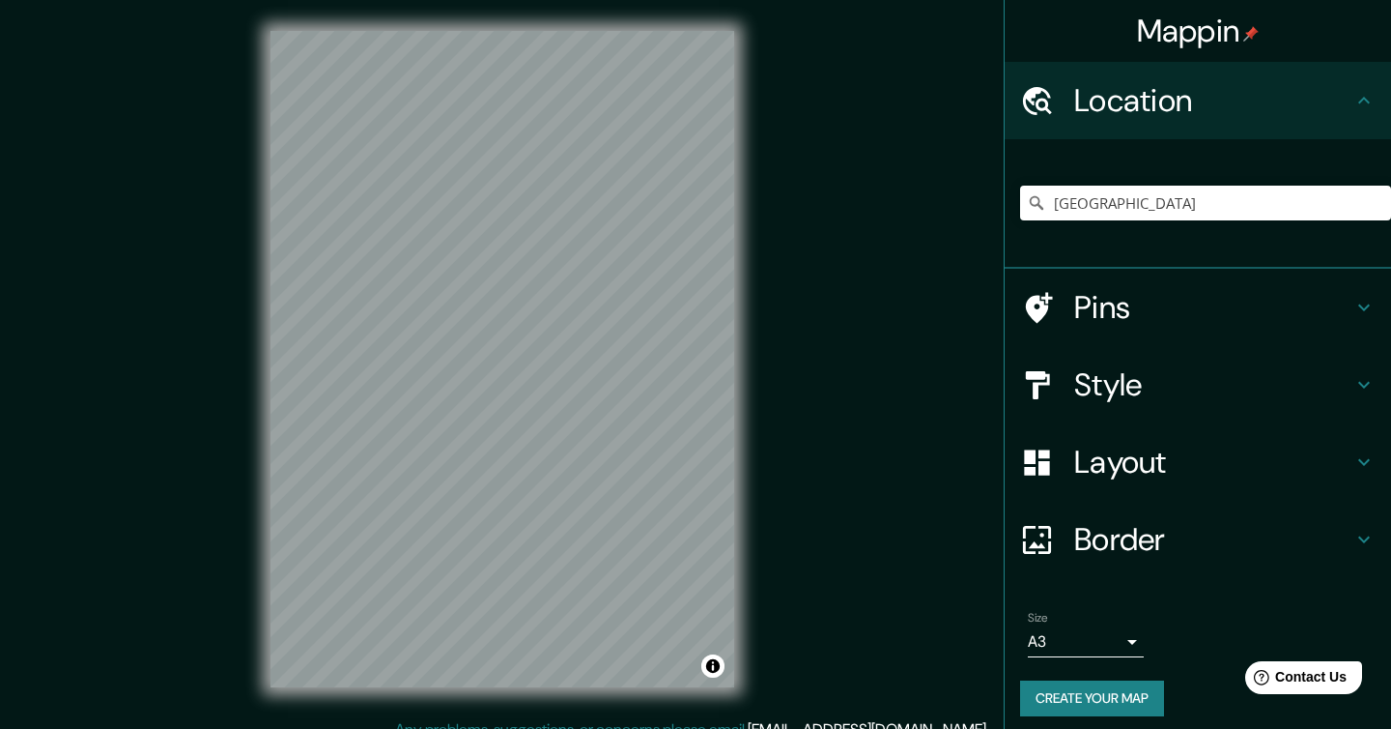
scroll to position [10, 0]
